Goal: Find specific page/section: Find specific page/section

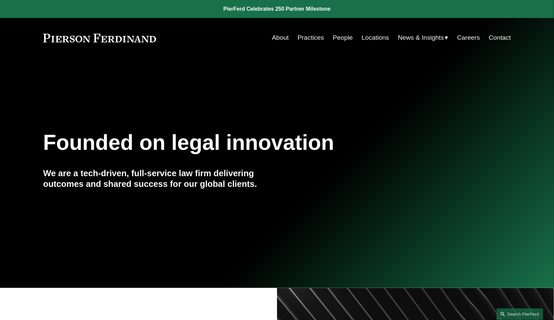
click at [339, 39] on link "People" at bounding box center [343, 37] width 20 height 13
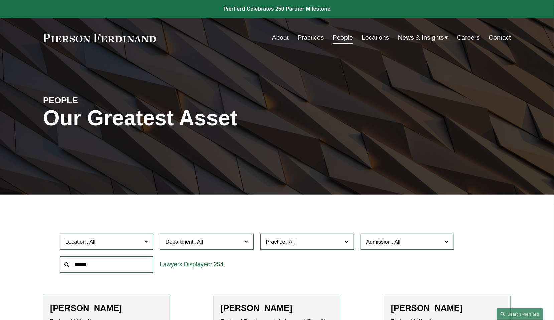
click at [101, 266] on input "text" at bounding box center [106, 264] width 93 height 16
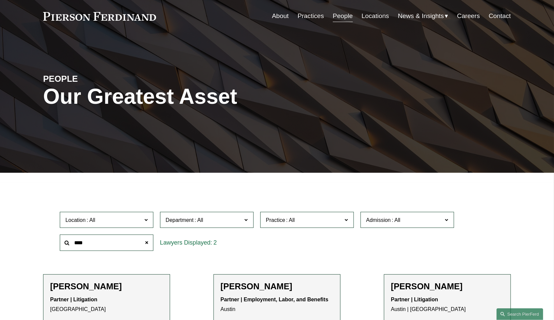
scroll to position [100, 0]
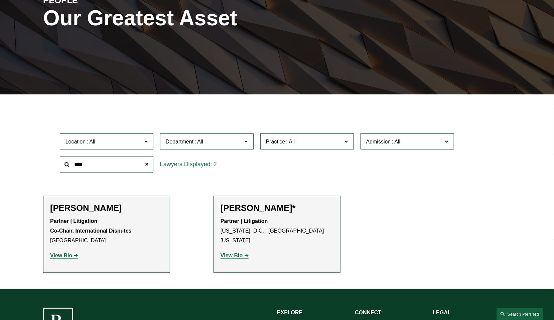
type input "****"
click at [64, 255] on strong "View Bio" at bounding box center [61, 256] width 22 height 6
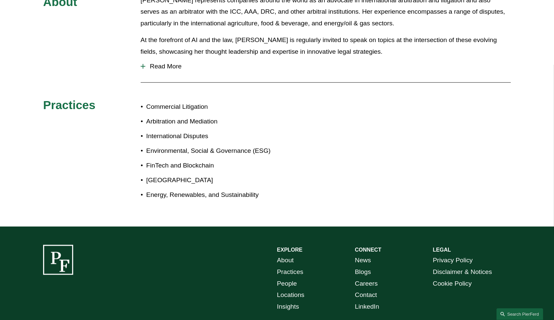
scroll to position [236, 0]
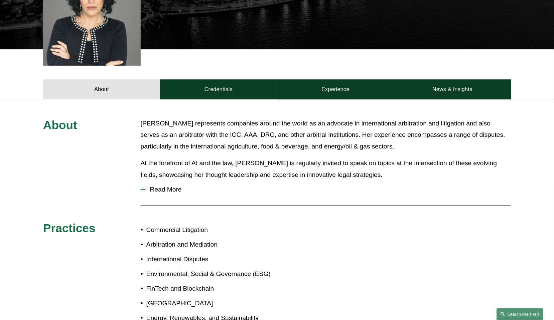
click at [156, 186] on span "Read More" at bounding box center [327, 189] width 365 height 7
